Goal: Check status: Check status

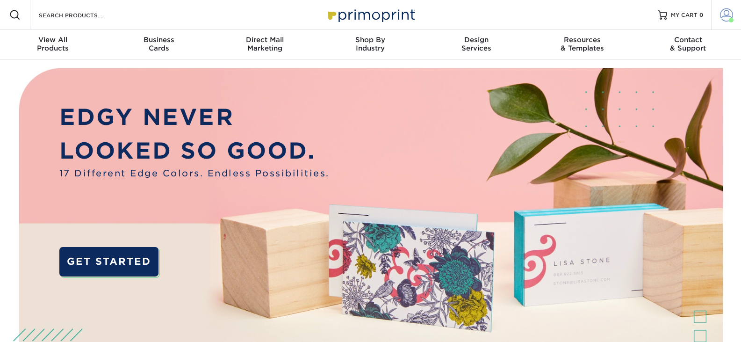
click at [723, 13] on span at bounding box center [726, 14] width 13 height 13
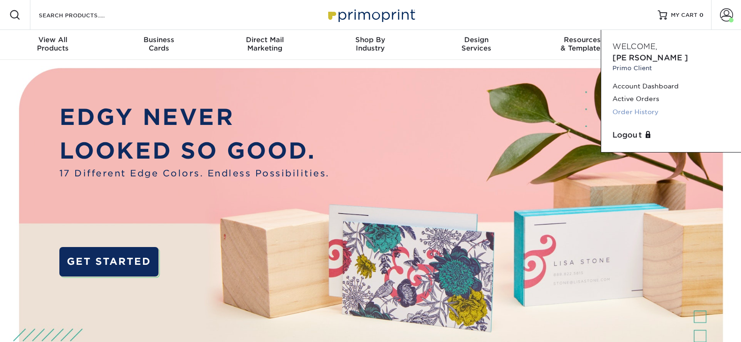
click at [636, 106] on link "Order History" at bounding box center [670, 112] width 117 height 13
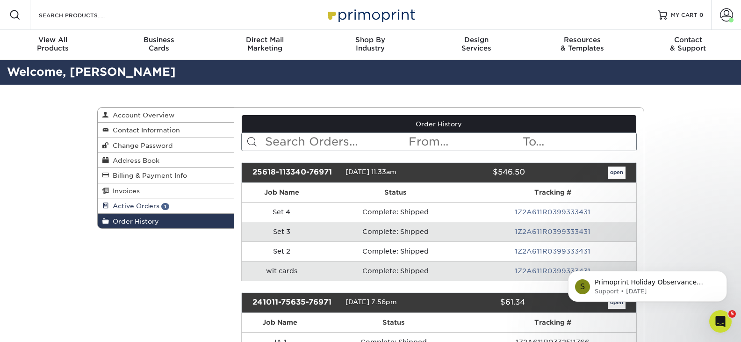
click at [163, 208] on span "1" at bounding box center [165, 206] width 8 height 7
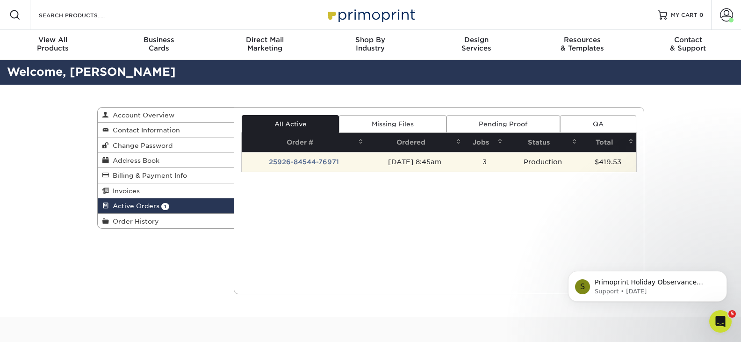
click at [283, 161] on td "25926-84544-76971" at bounding box center [304, 162] width 124 height 20
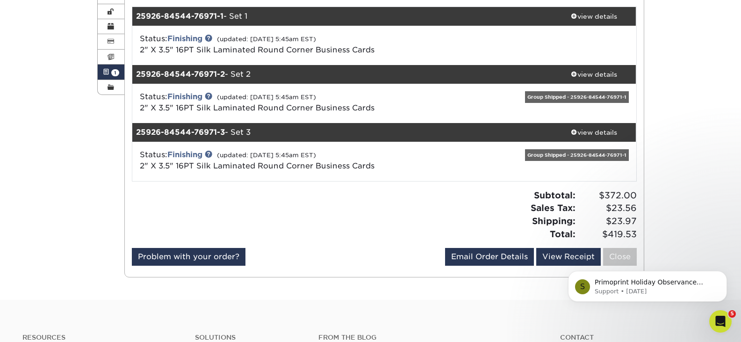
scroll to position [140, 0]
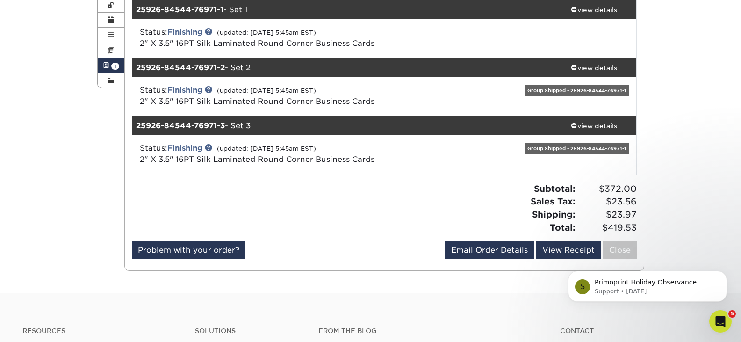
click at [572, 88] on div "Group Shipped - 25926-84544-76971-1" at bounding box center [577, 91] width 104 height 12
click at [591, 68] on div "view details" at bounding box center [594, 67] width 84 height 9
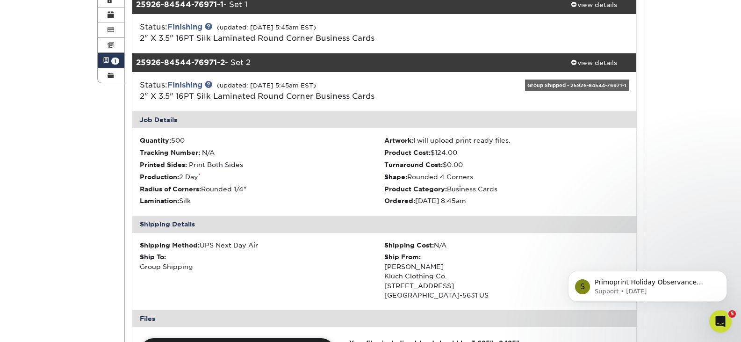
scroll to position [0, 0]
